Goal: Find specific page/section: Find specific page/section

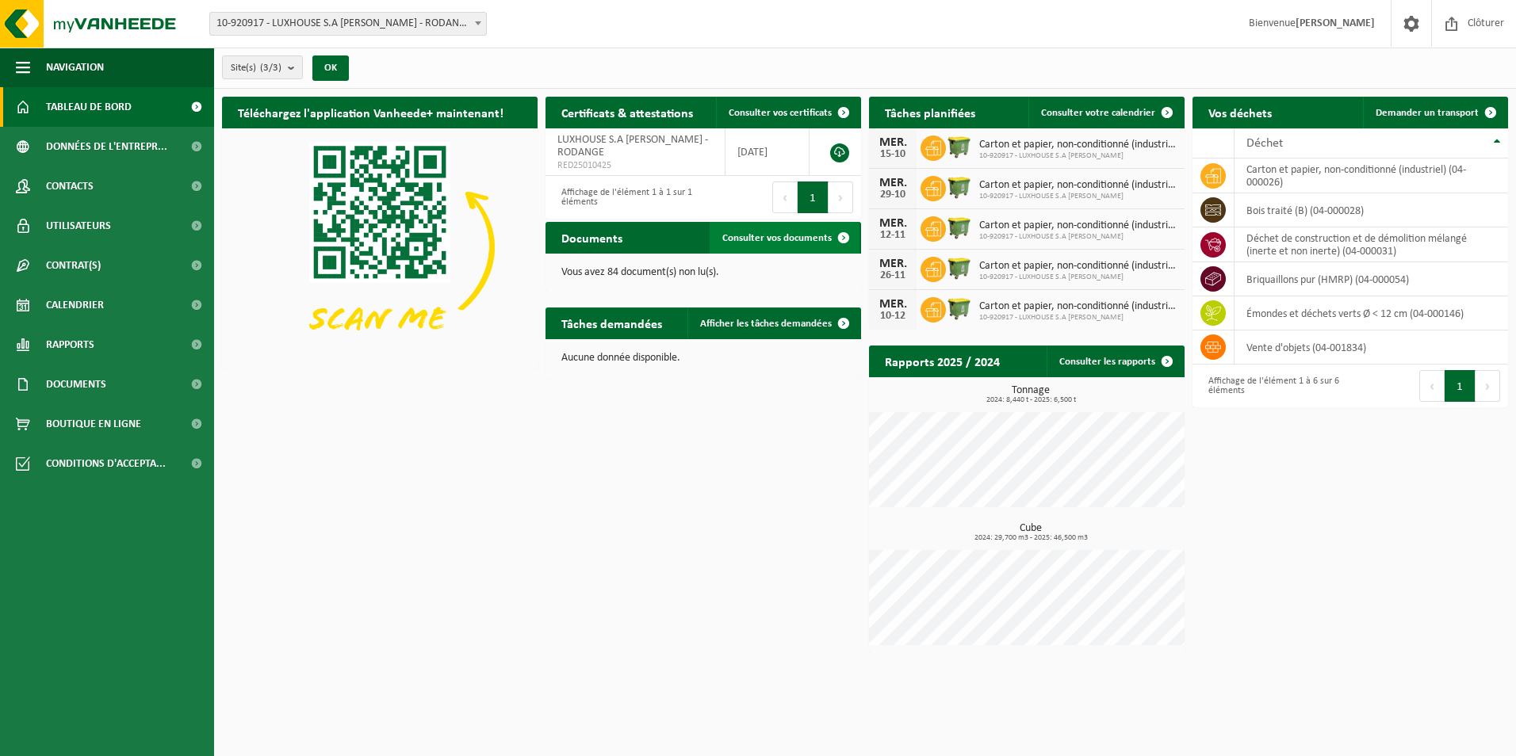
click at [794, 231] on link "Consulter vos documents" at bounding box center [785, 238] width 150 height 32
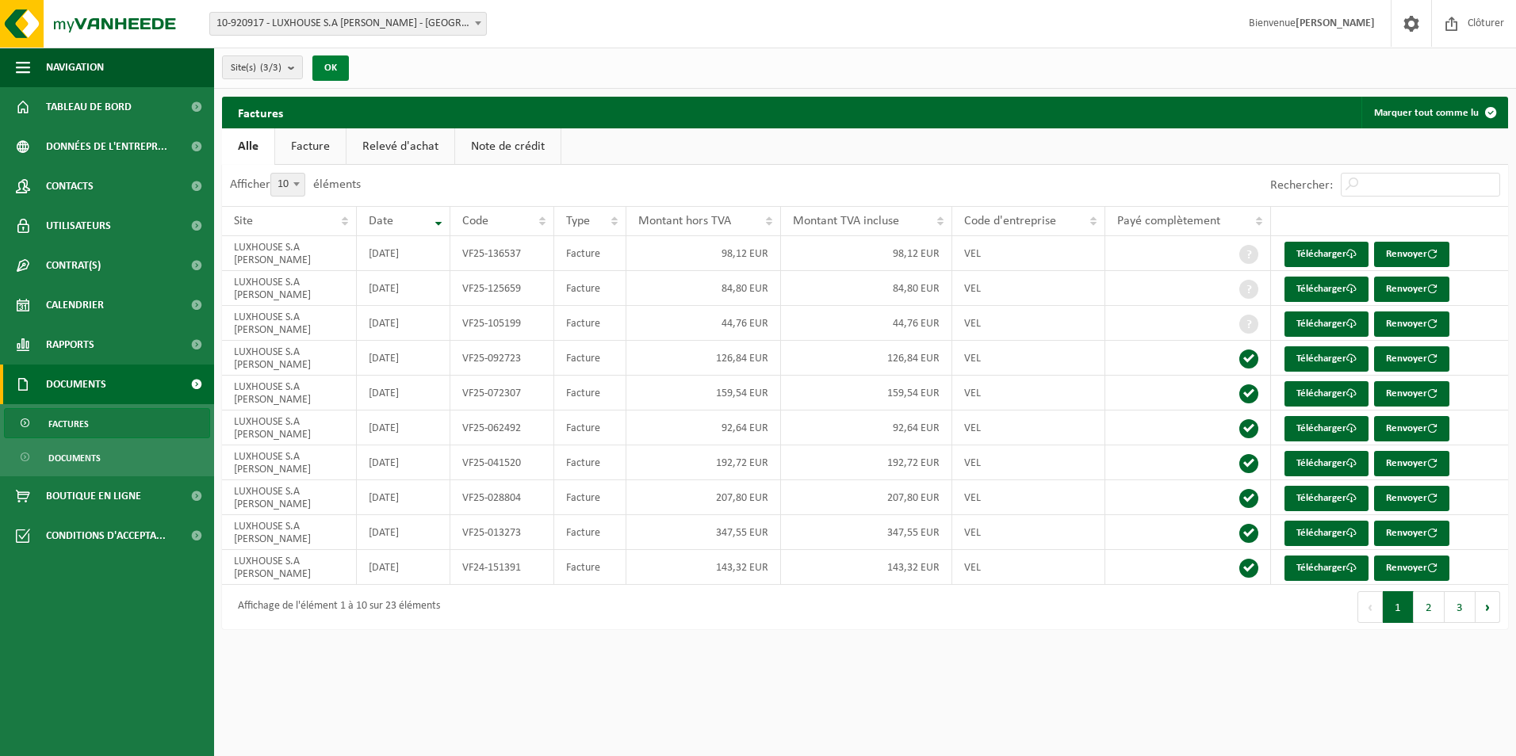
click at [336, 66] on button "OK" at bounding box center [330, 68] width 36 height 25
click at [82, 470] on span "Documents" at bounding box center [74, 458] width 52 height 30
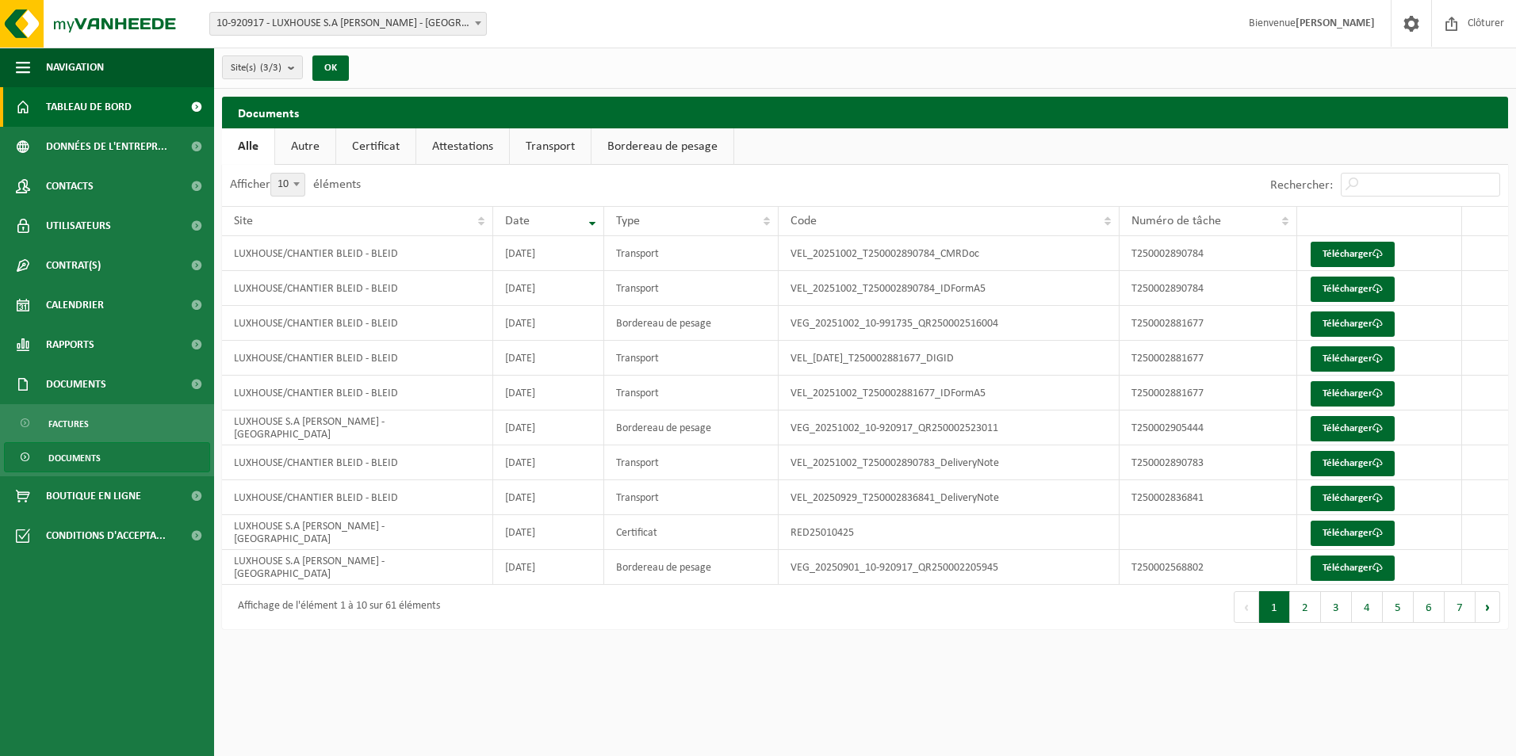
click at [90, 101] on span "Tableau de bord" at bounding box center [89, 107] width 86 height 40
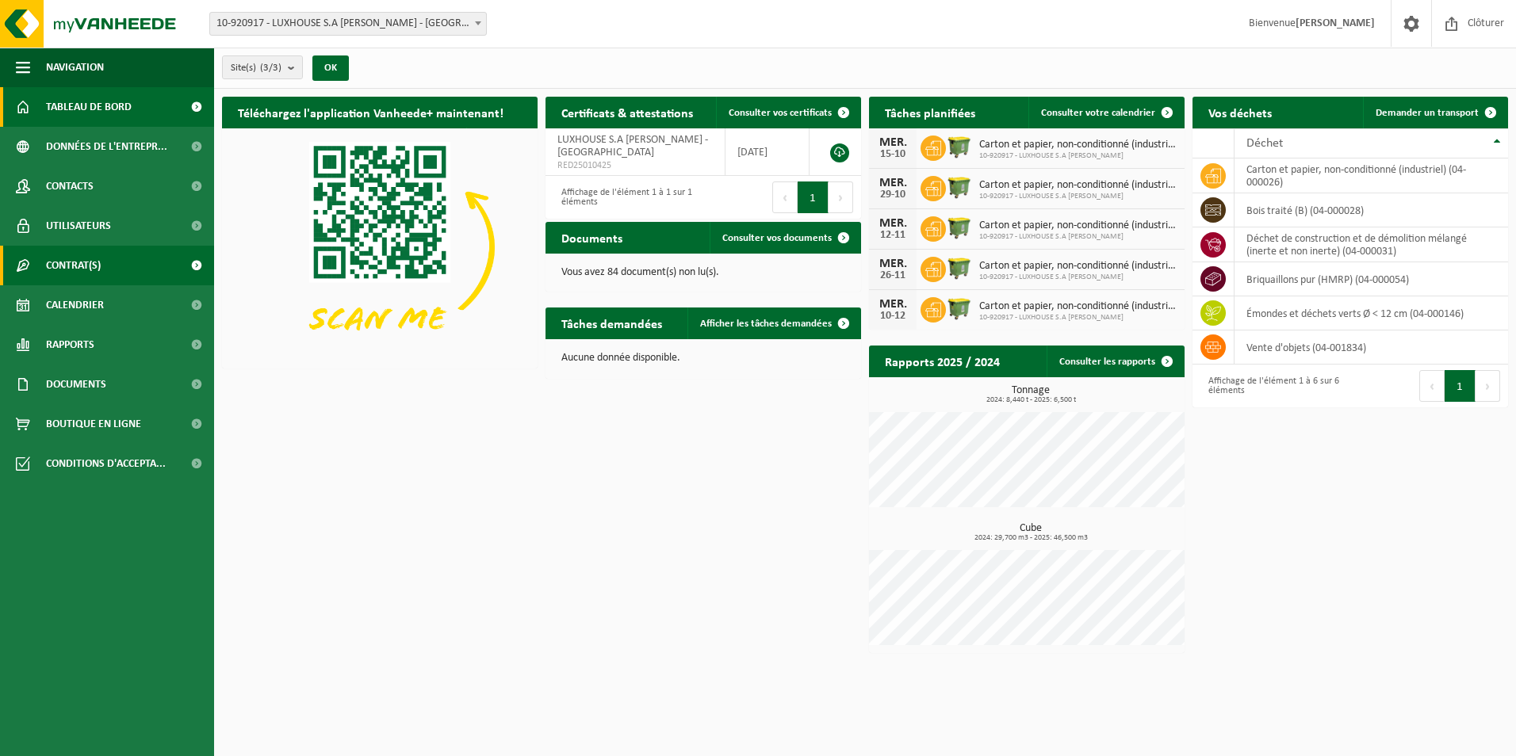
click at [75, 264] on span "Contrat(s)" at bounding box center [73, 266] width 55 height 40
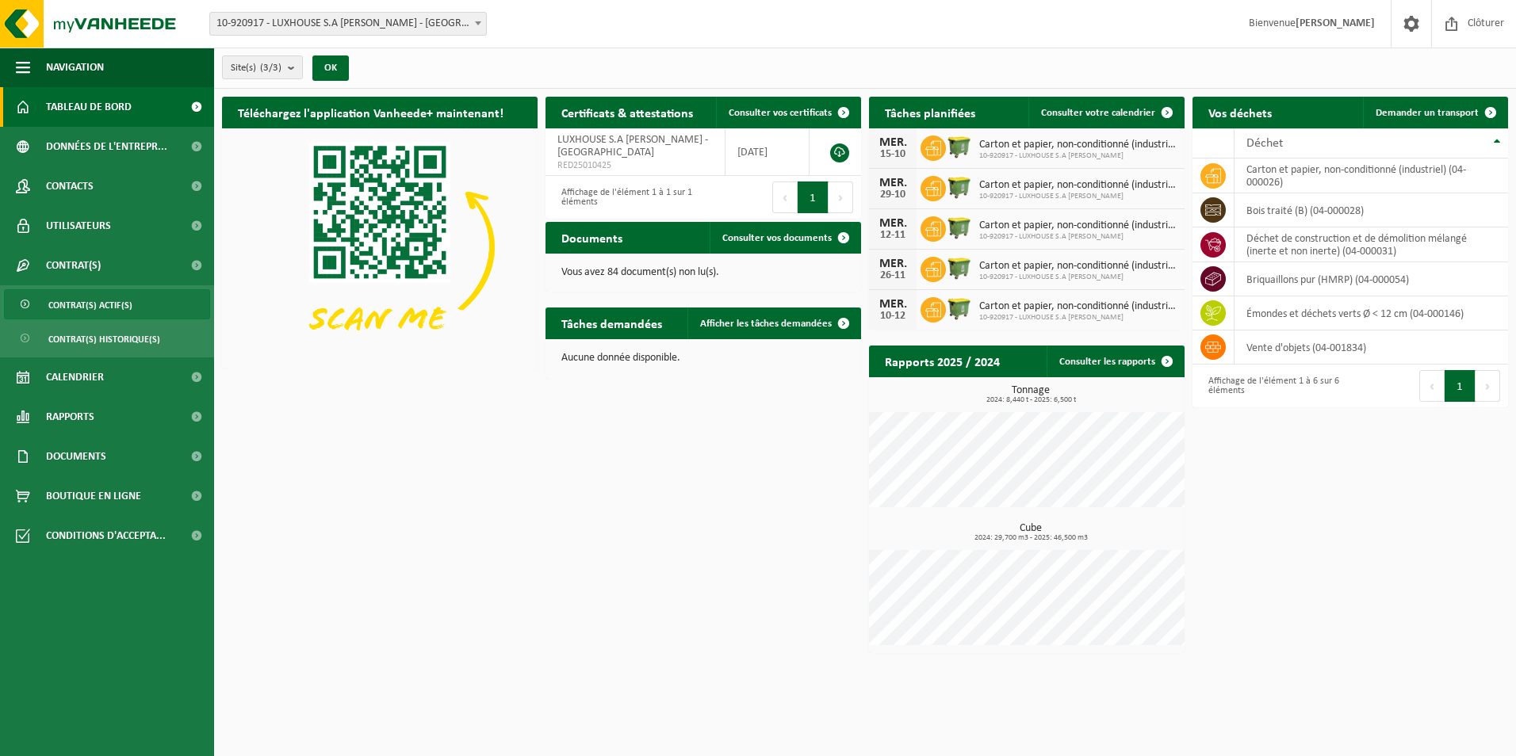
click at [93, 298] on span "Contrat(s) actif(s)" at bounding box center [90, 305] width 84 height 30
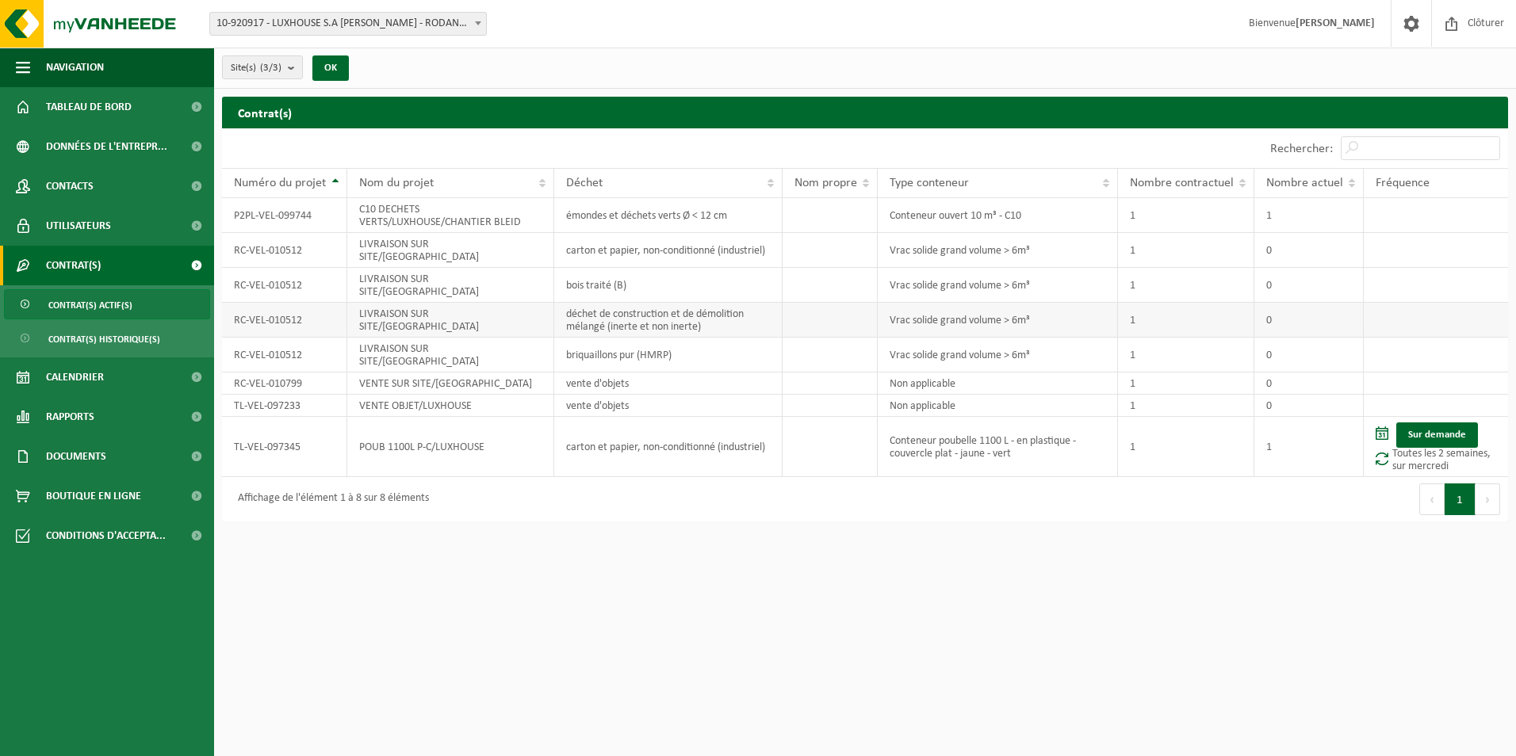
click at [987, 303] on td "Vrac solide grand volume > 6m³" at bounding box center [998, 320] width 240 height 35
click at [281, 303] on td "RC-VEL-010512" at bounding box center [284, 320] width 125 height 35
click at [92, 302] on span "Contrat(s) actif(s)" at bounding box center [90, 305] width 84 height 30
click at [75, 413] on span "Rapports" at bounding box center [70, 417] width 48 height 40
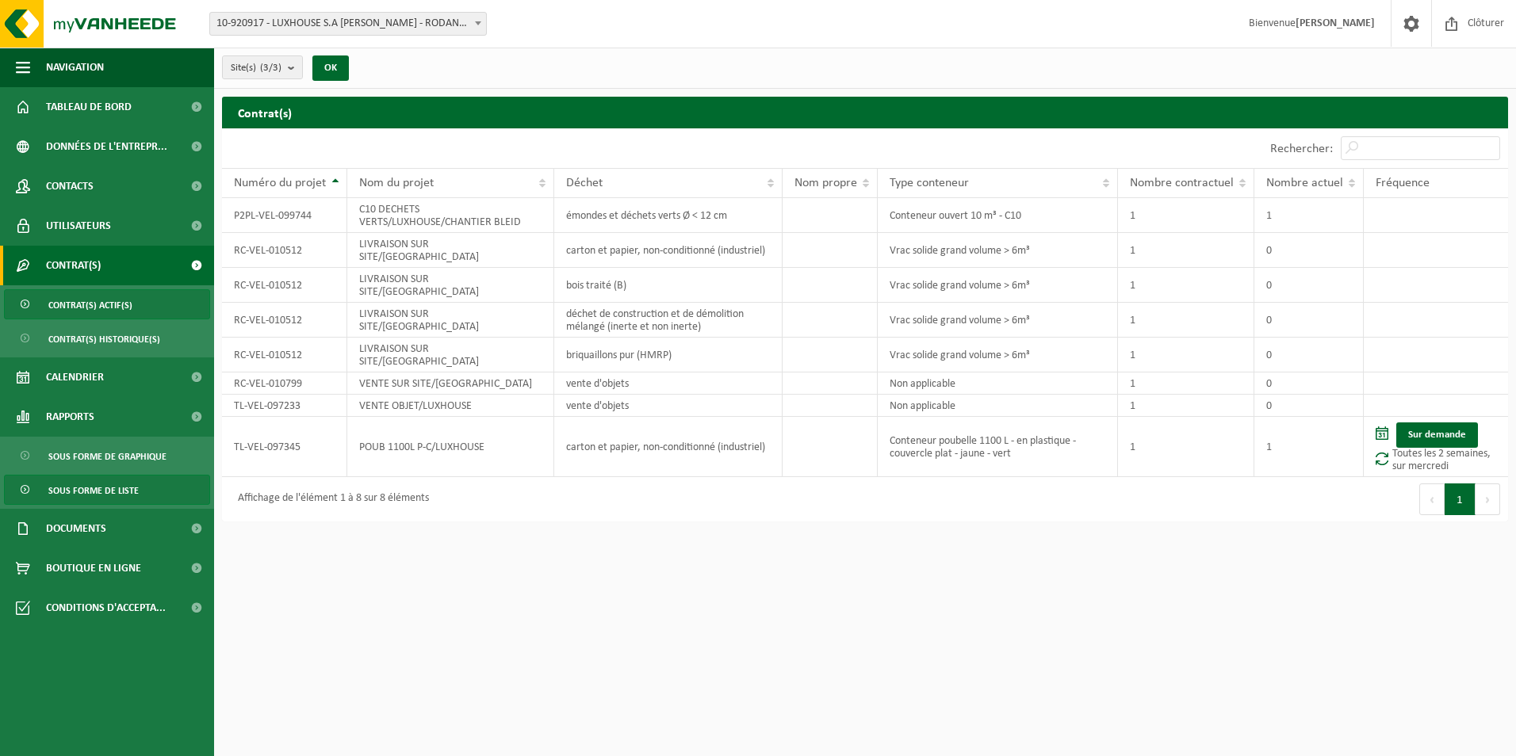
click at [105, 489] on span "Sous forme de liste" at bounding box center [93, 491] width 90 height 30
